Goal: Task Accomplishment & Management: Manage account settings

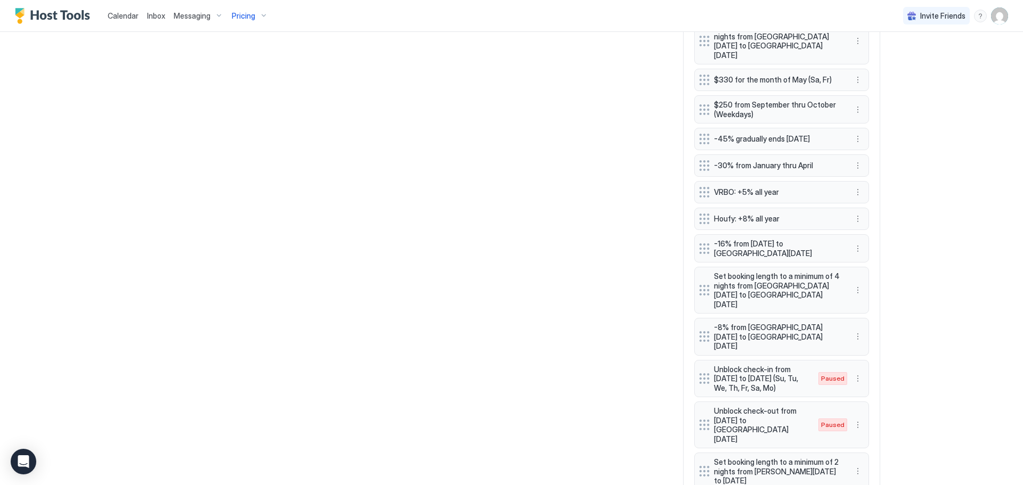
scroll to position [1172, 0]
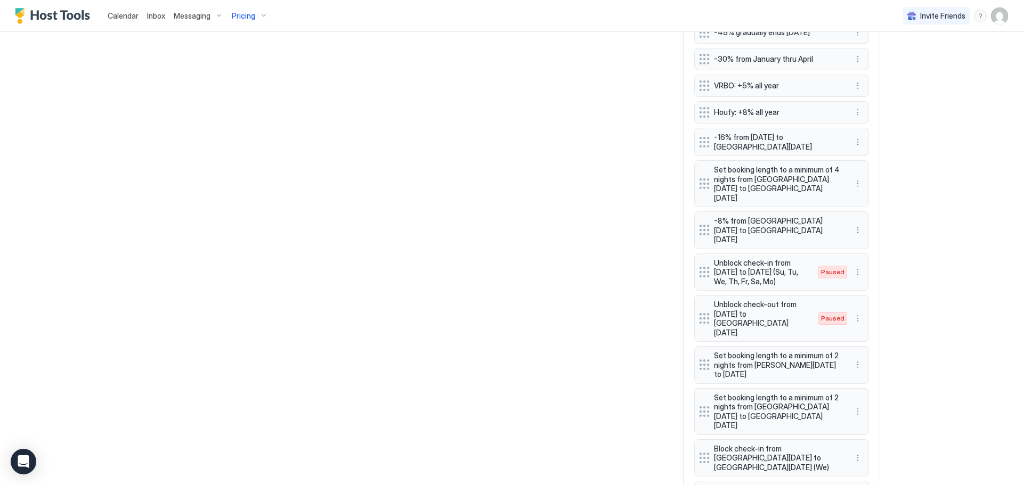
click at [805, 271] on div "Unblock check-in from [DATE] to [DATE] (Su, Tu, We, Th, Fr, Sa, Mo) Paused" at bounding box center [773, 272] width 148 height 28
click at [831, 268] on span "Paused" at bounding box center [832, 273] width 23 height 10
click at [853, 266] on button "More options" at bounding box center [858, 272] width 13 height 13
click at [865, 293] on span "Enable" at bounding box center [874, 296] width 21 height 8
click at [913, 242] on div at bounding box center [511, 242] width 1023 height 485
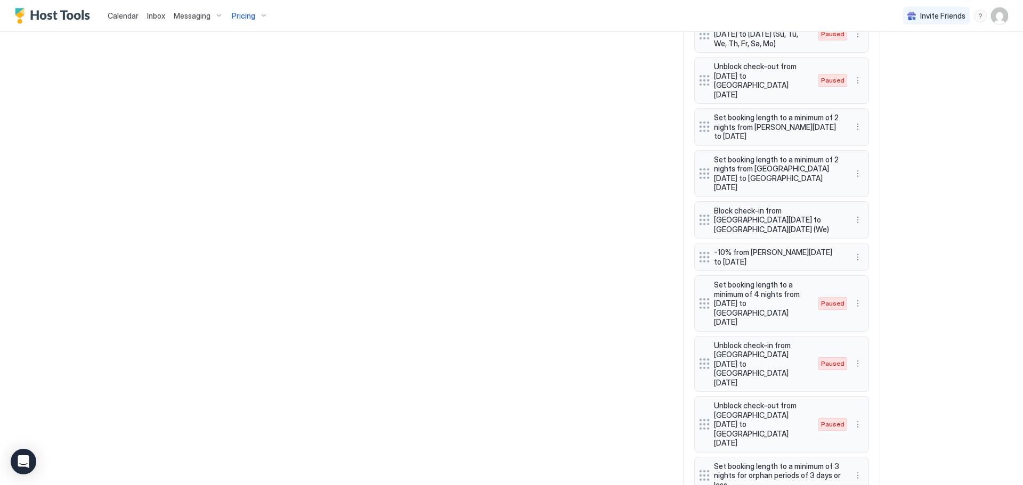
scroll to position [1532, 0]
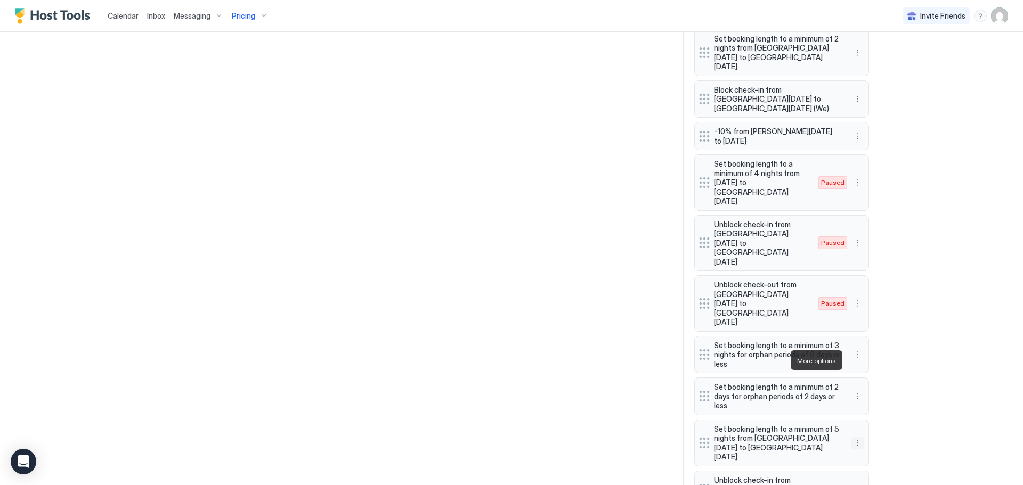
click at [852, 437] on button "More options" at bounding box center [858, 443] width 13 height 13
click at [884, 376] on div "Edit" at bounding box center [901, 375] width 107 height 17
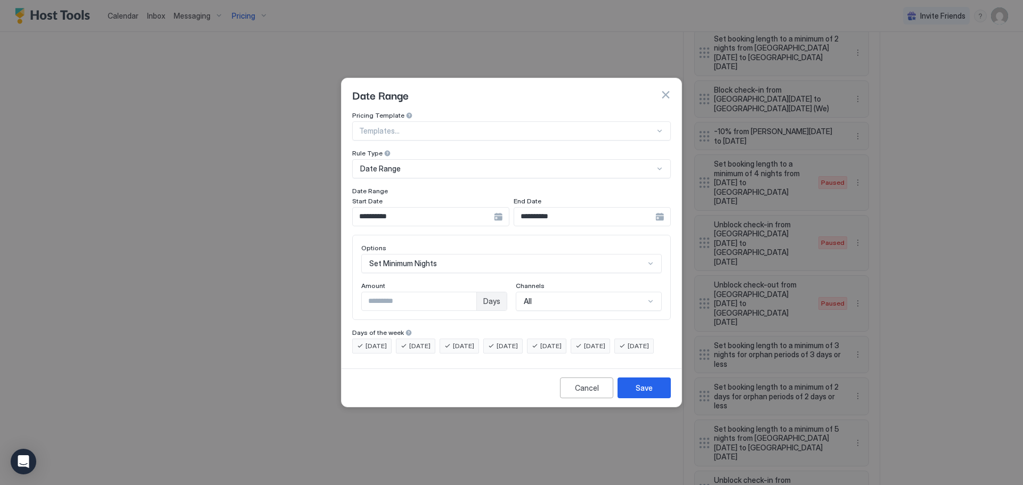
click at [427, 296] on input "*" at bounding box center [419, 302] width 115 height 18
type input "*"
click at [627, 397] on button "Save" at bounding box center [644, 388] width 53 height 21
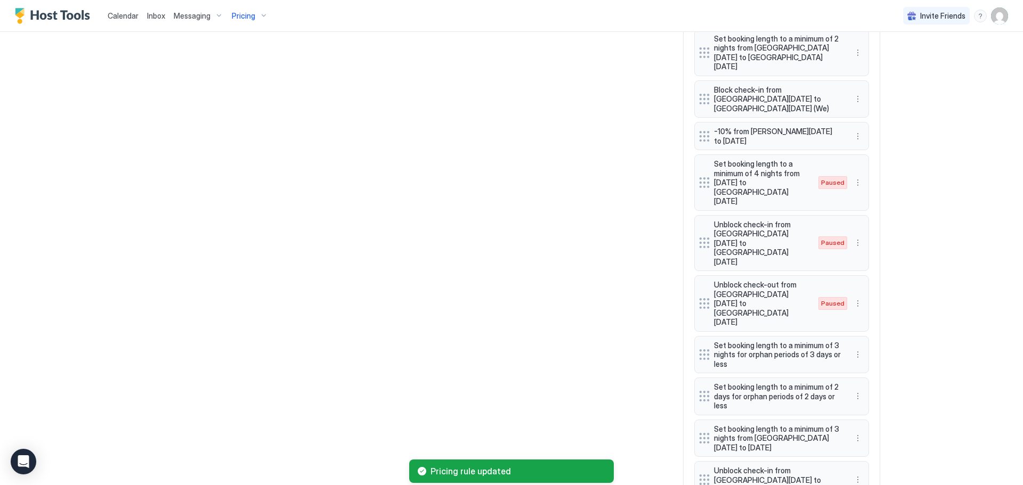
click at [856, 474] on button "More options" at bounding box center [858, 480] width 13 height 13
click at [865, 414] on span "Edit" at bounding box center [870, 413] width 12 height 8
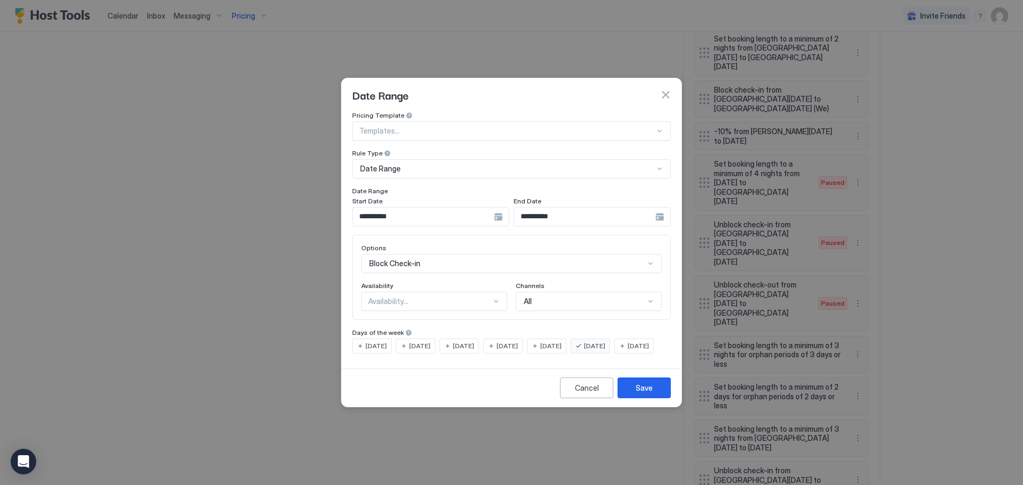
click at [628, 351] on span "[DATE]" at bounding box center [638, 347] width 21 height 10
click at [382, 342] on span "[DATE]" at bounding box center [376, 347] width 21 height 10
click at [417, 342] on span "[DATE]" at bounding box center [419, 347] width 21 height 10
click at [462, 343] on div "[DATE]" at bounding box center [459, 346] width 39 height 15
click at [517, 342] on div "[DATE]" at bounding box center [502, 346] width 39 height 15
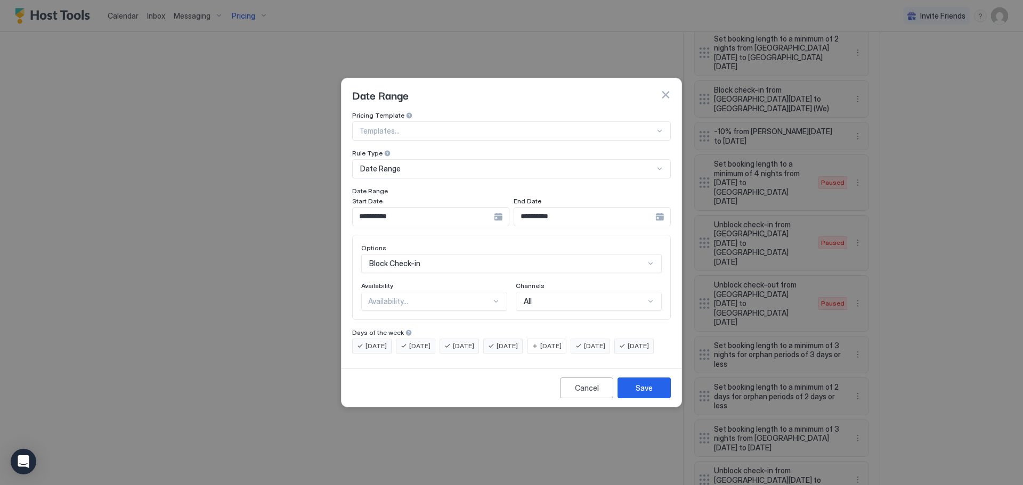
click at [567, 342] on div "[DATE]" at bounding box center [546, 346] width 39 height 15
click at [637, 394] on div "Save" at bounding box center [644, 388] width 17 height 11
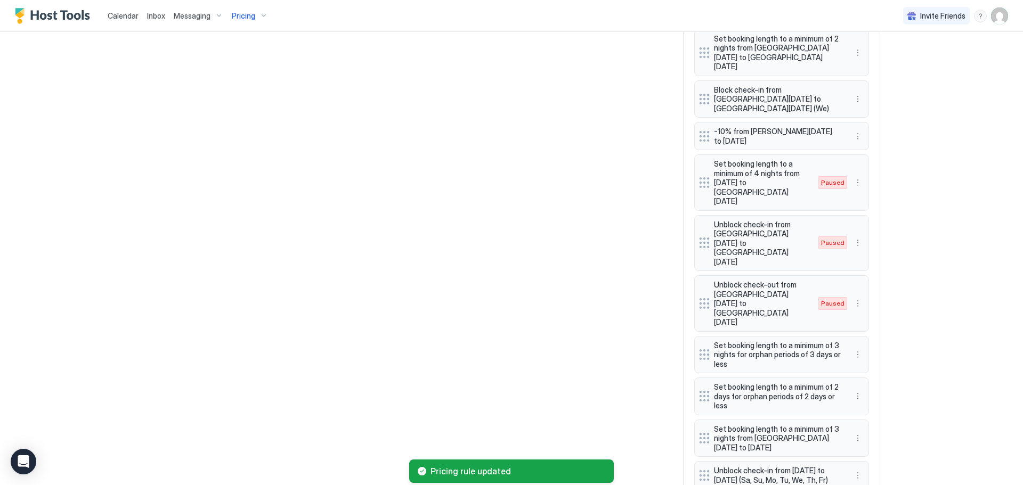
click at [893, 392] on div "Edit" at bounding box center [901, 390] width 107 height 17
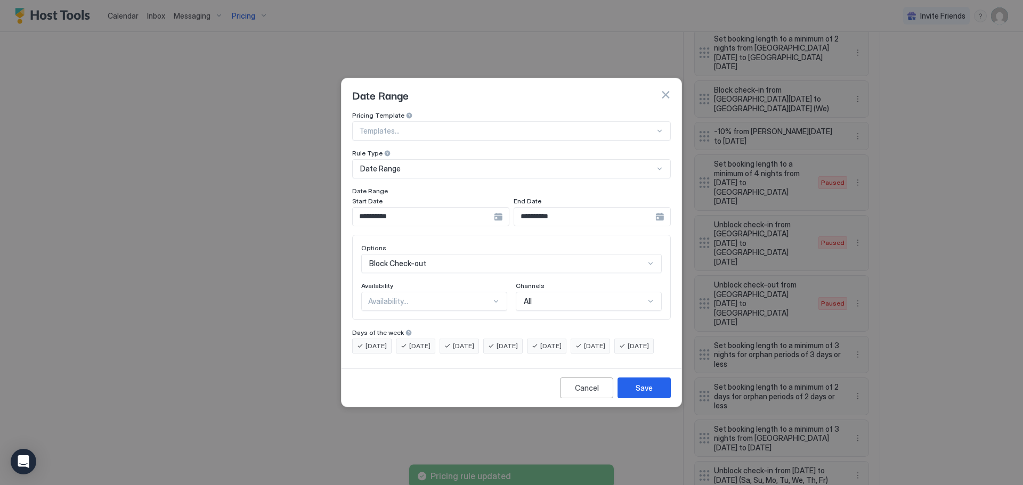
click at [391, 339] on div "[DATE]" at bounding box center [371, 346] width 39 height 15
click at [384, 342] on span "[DATE]" at bounding box center [376, 347] width 21 height 10
click at [408, 297] on div "Availability..." at bounding box center [429, 302] width 123 height 10
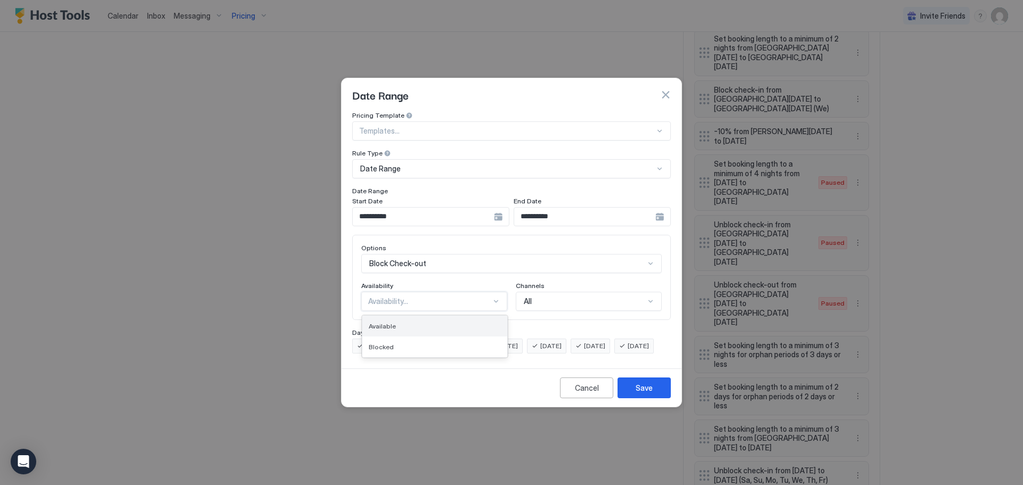
click at [399, 322] on div "Available" at bounding box center [435, 326] width 132 height 8
click at [660, 399] on button "Save" at bounding box center [644, 388] width 53 height 21
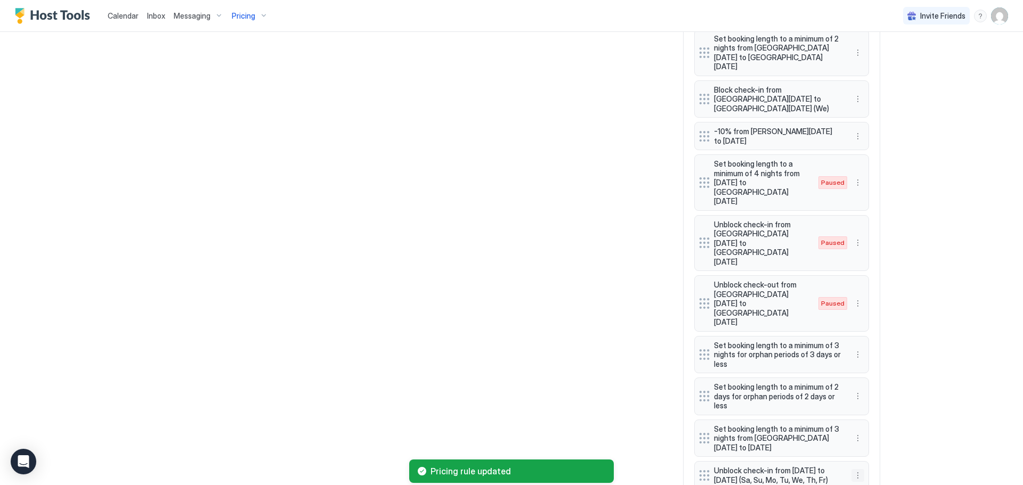
click at [852, 470] on button "More options" at bounding box center [858, 476] width 13 height 13
click at [863, 417] on div "Edit" at bounding box center [864, 417] width 23 height 8
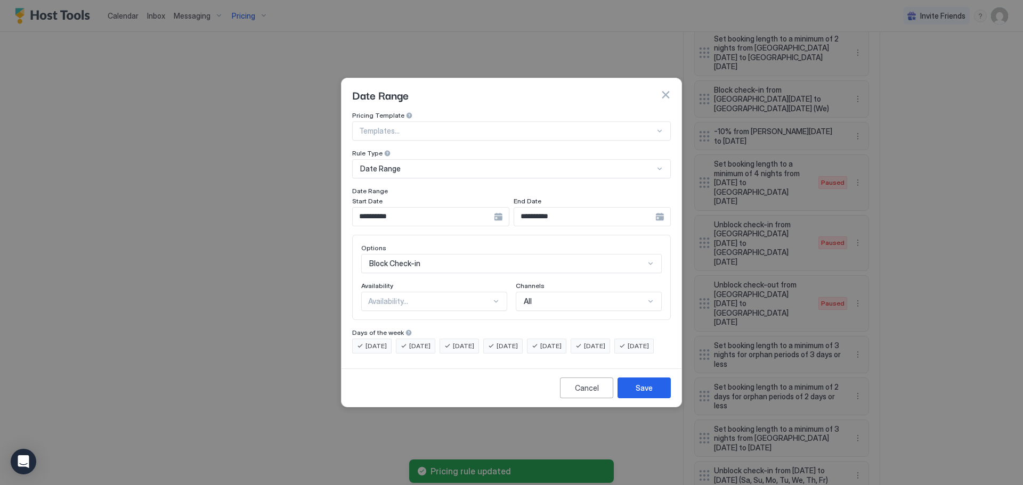
click at [392, 297] on div "Availability..." at bounding box center [429, 302] width 123 height 10
click at [390, 322] on span "Available" at bounding box center [382, 326] width 27 height 8
click at [648, 394] on div "Save" at bounding box center [644, 388] width 17 height 11
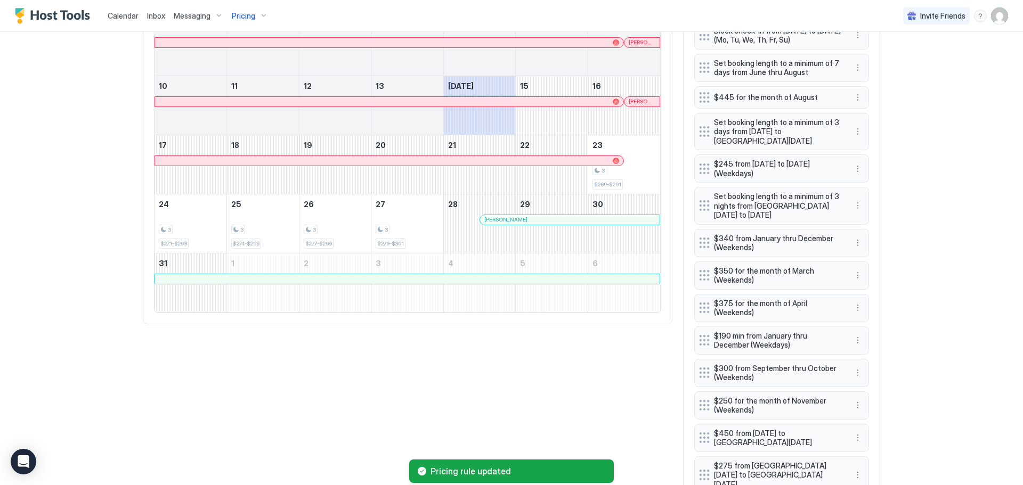
scroll to position [466, 0]
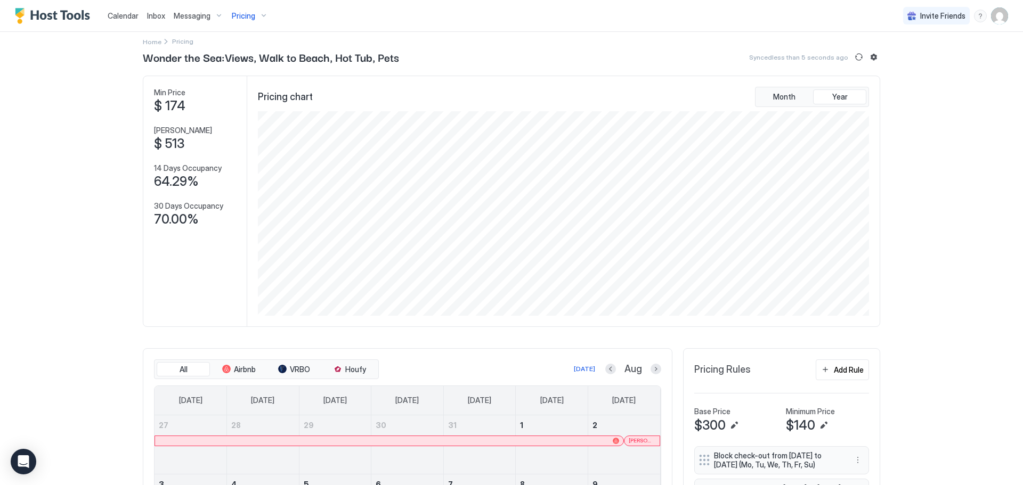
scroll to position [0, 0]
